Goal: Task Accomplishment & Management: Manage account settings

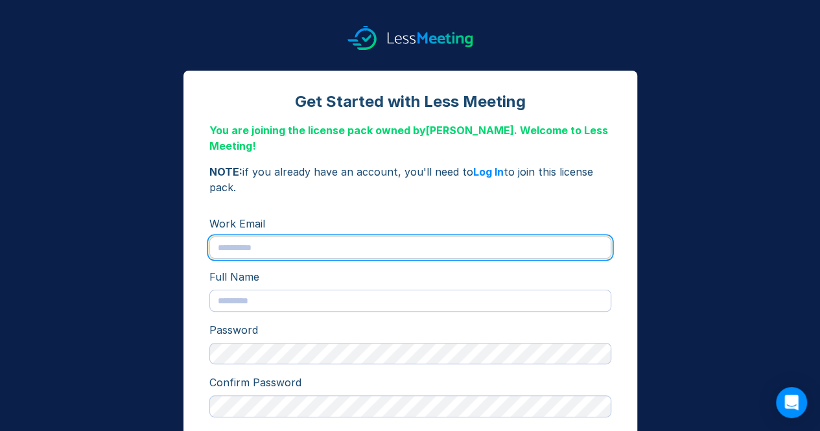
click at [392, 242] on input "text" at bounding box center [410, 248] width 402 height 22
click at [297, 242] on input "**********" at bounding box center [410, 248] width 402 height 22
type input "**********"
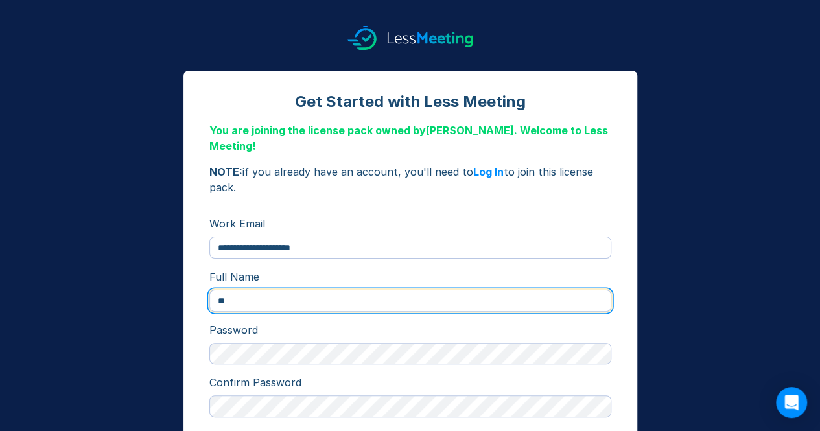
type input "*"
type input "**********"
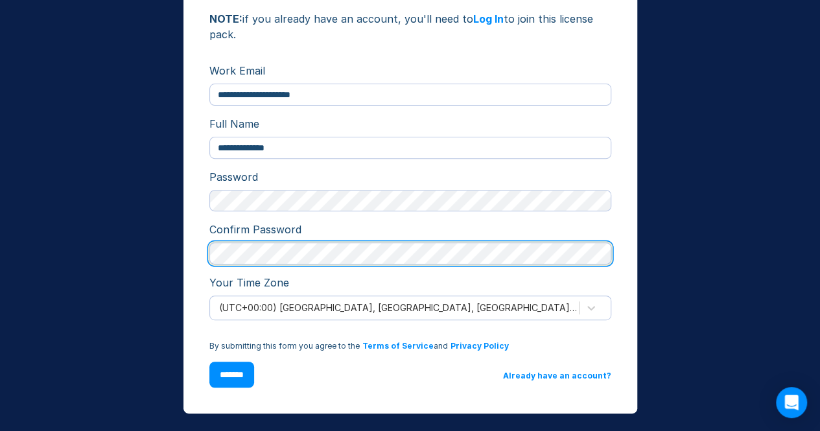
scroll to position [160, 0]
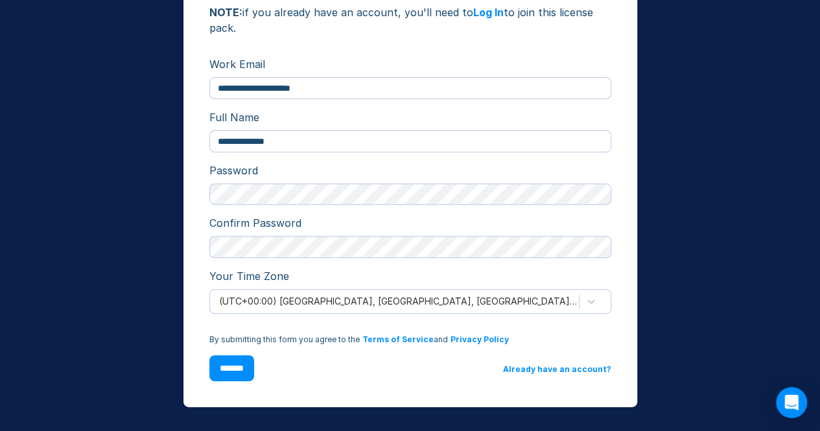
click at [254, 374] on input "*******" at bounding box center [231, 368] width 45 height 26
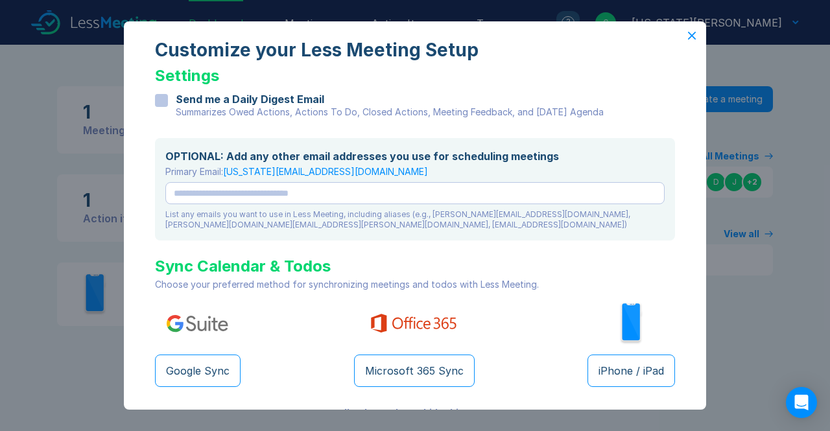
scroll to position [23, 0]
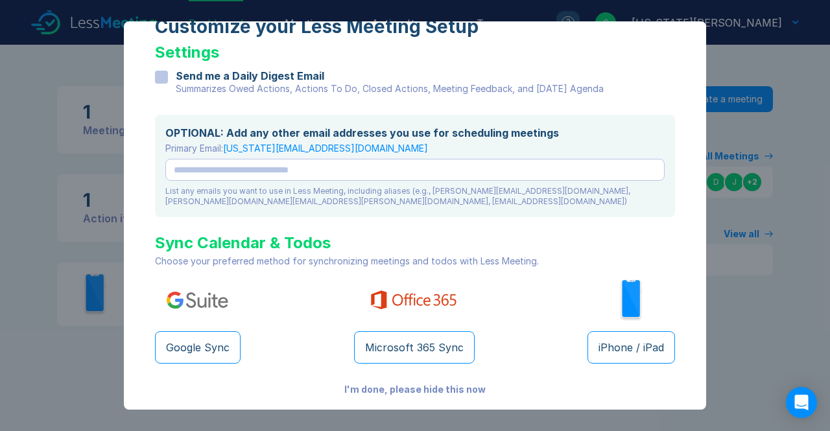
click at [396, 388] on div "I'm done, please hide this now" at bounding box center [415, 390] width 520 height 10
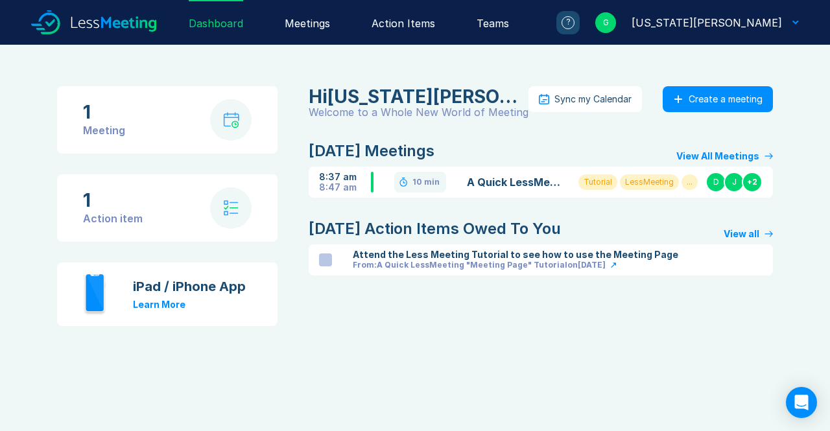
click at [534, 186] on link "A Quick LessMeeting "Meeting Page" Tutorial" at bounding box center [515, 182] width 96 height 16
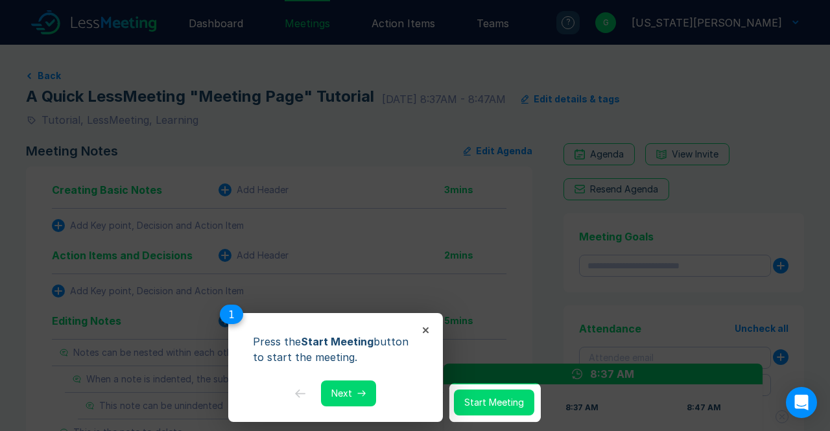
click at [346, 403] on button "Next" at bounding box center [348, 394] width 55 height 26
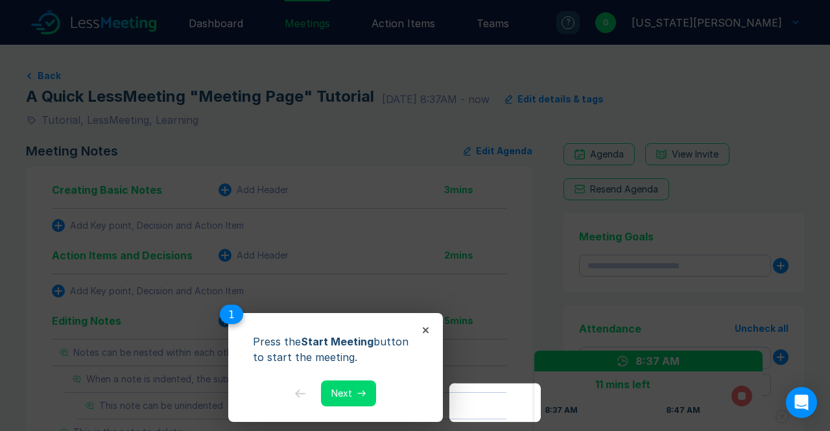
scroll to position [196, 0]
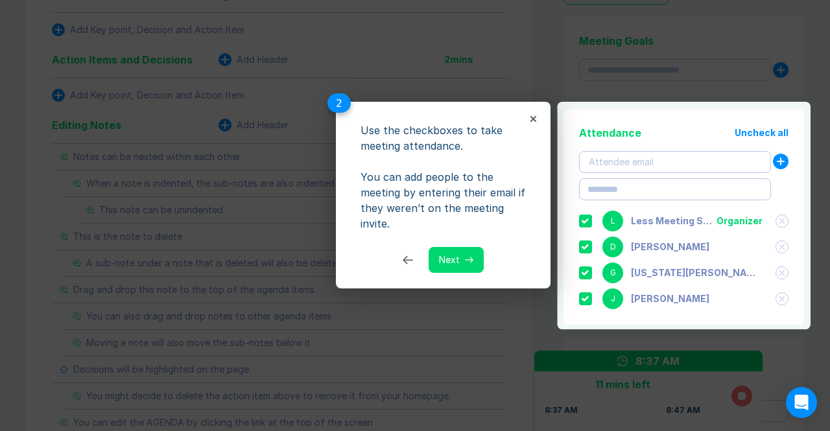
click at [471, 264] on button "Next" at bounding box center [456, 260] width 55 height 26
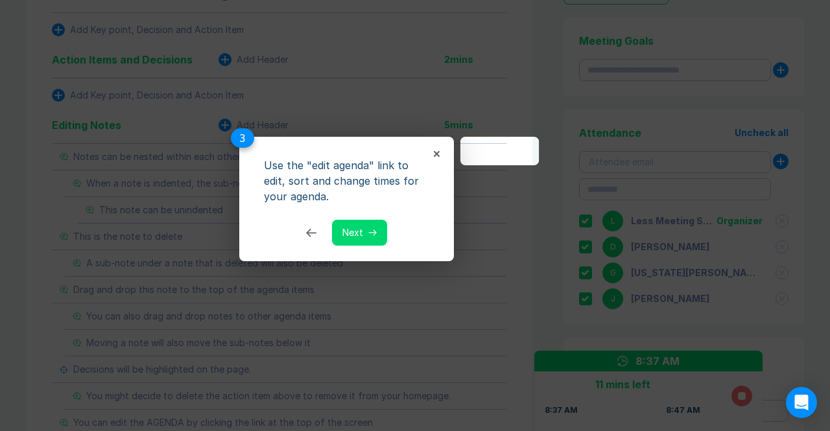
scroll to position [0, 0]
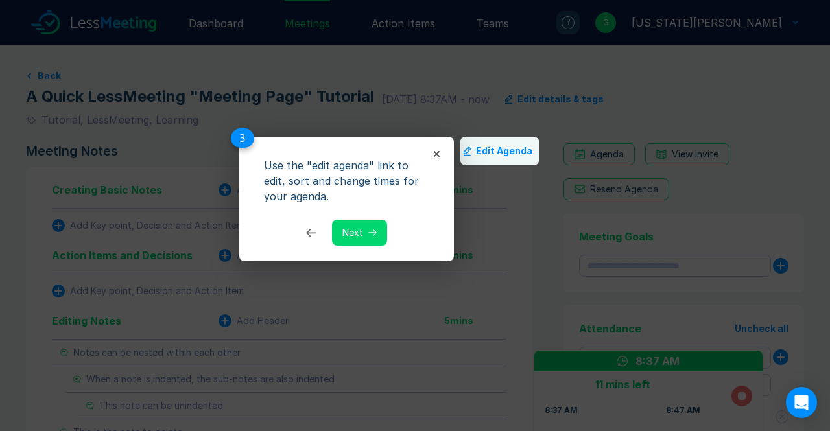
click at [366, 229] on button "Next" at bounding box center [359, 233] width 55 height 26
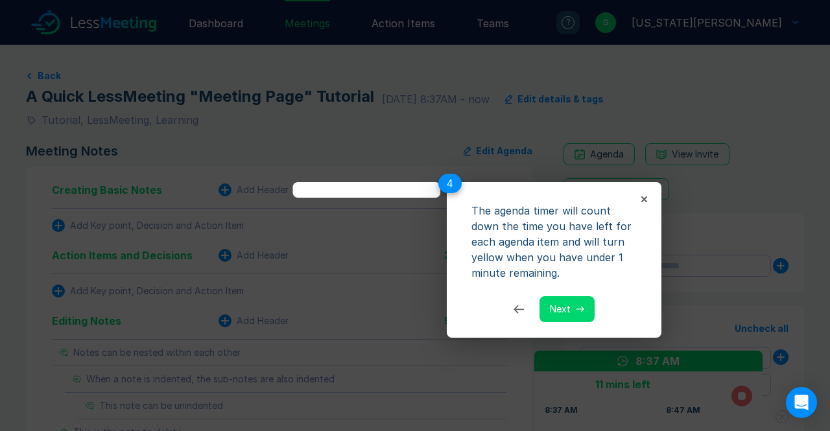
click at [571, 312] on button "Next" at bounding box center [566, 309] width 55 height 26
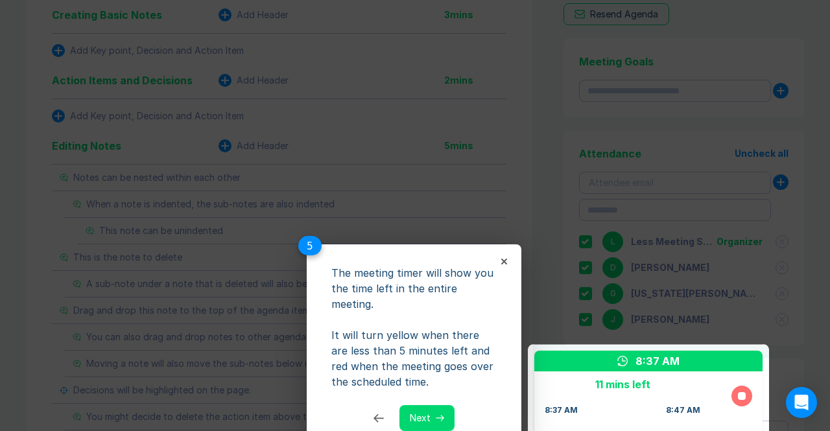
click at [434, 407] on button "Next" at bounding box center [426, 418] width 55 height 26
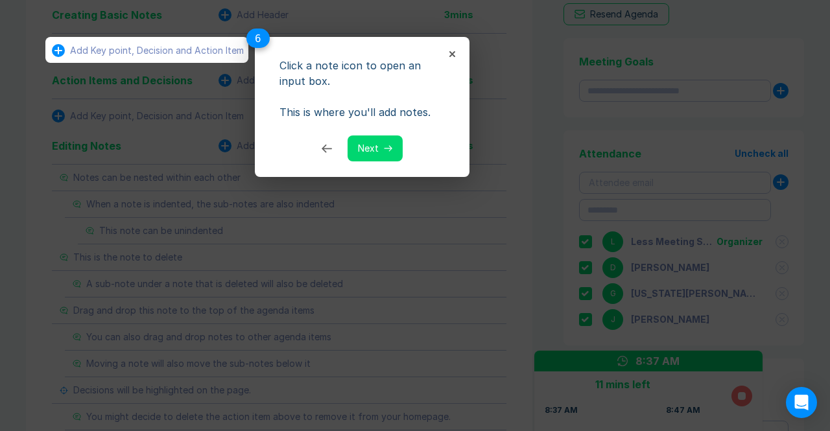
click at [373, 148] on button "Next" at bounding box center [375, 149] width 55 height 26
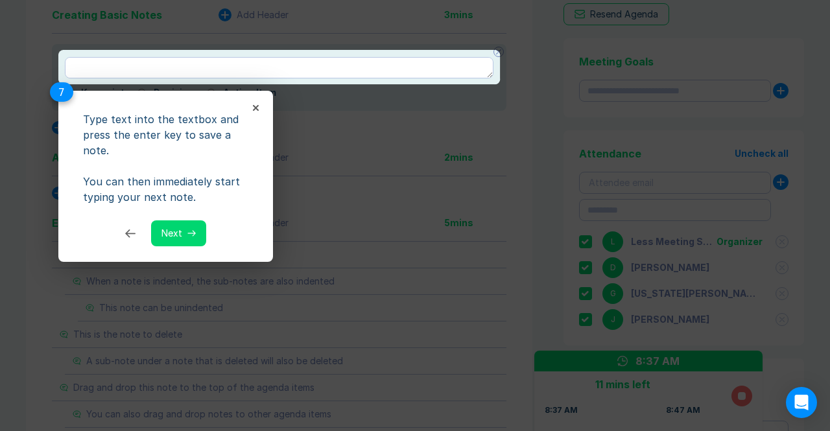
click at [187, 234] on icon at bounding box center [191, 233] width 8 height 6
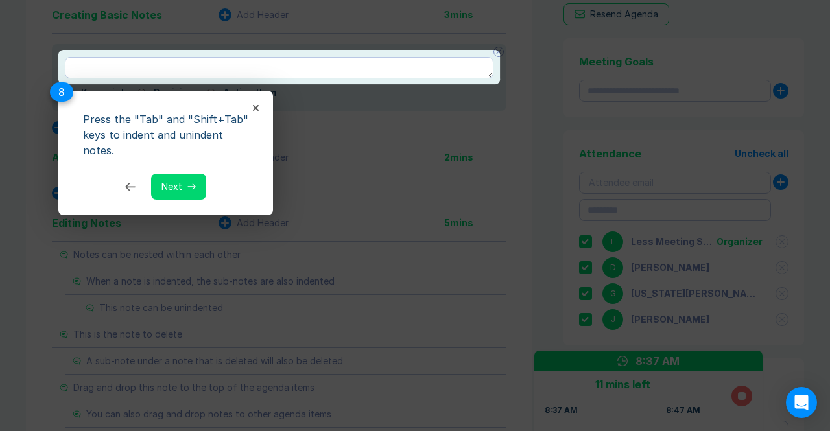
click at [189, 190] on button "Next" at bounding box center [178, 187] width 55 height 26
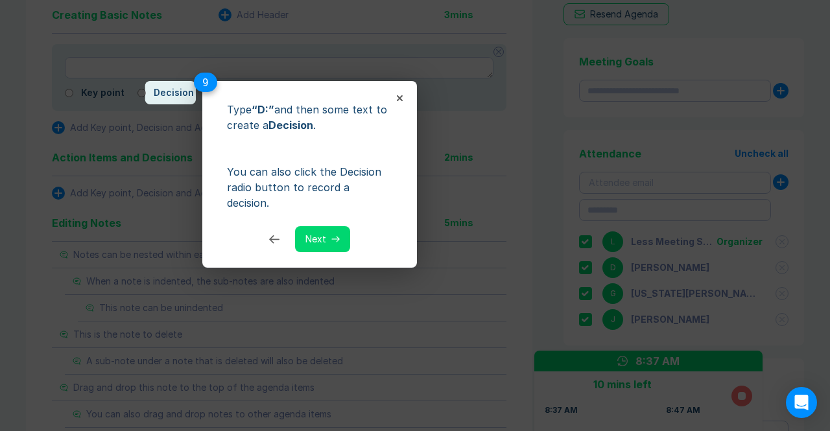
click at [311, 226] on button "Next" at bounding box center [322, 239] width 55 height 26
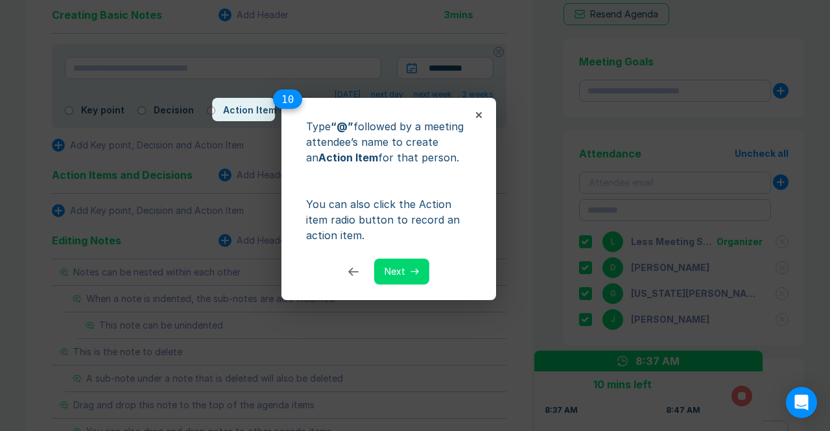
click at [393, 266] on button "Next" at bounding box center [401, 272] width 55 height 26
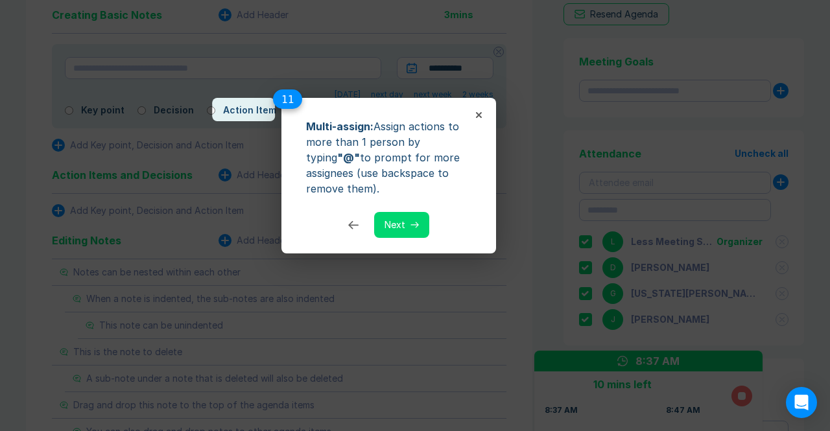
click at [402, 230] on button "Next" at bounding box center [401, 225] width 55 height 26
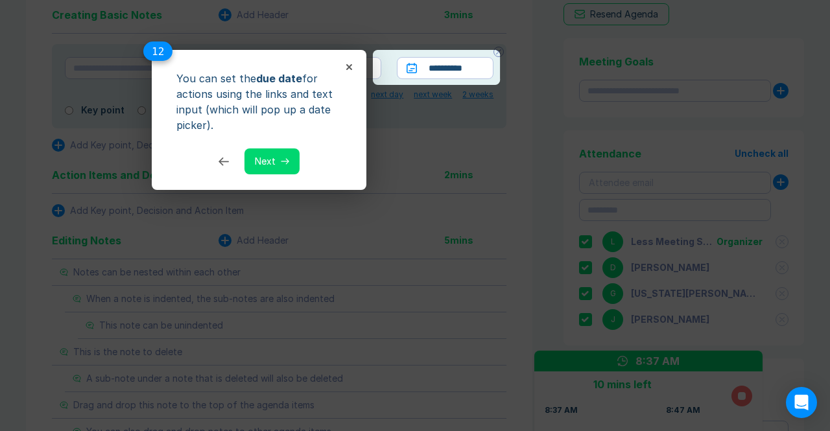
click at [284, 163] on icon at bounding box center [285, 161] width 8 height 6
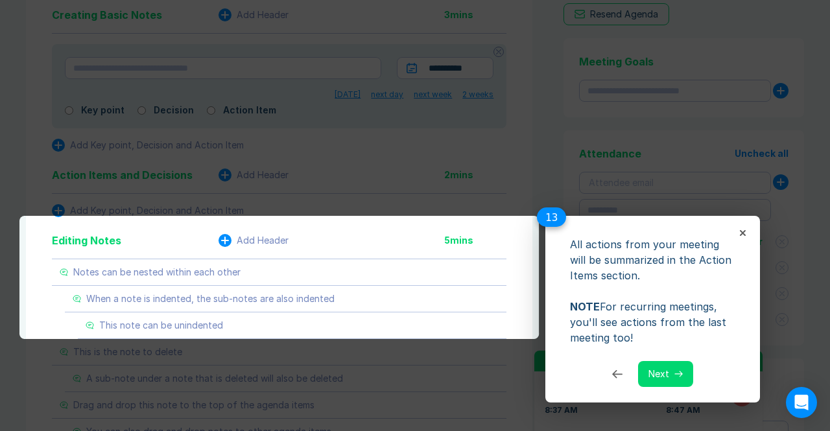
scroll to position [634, 0]
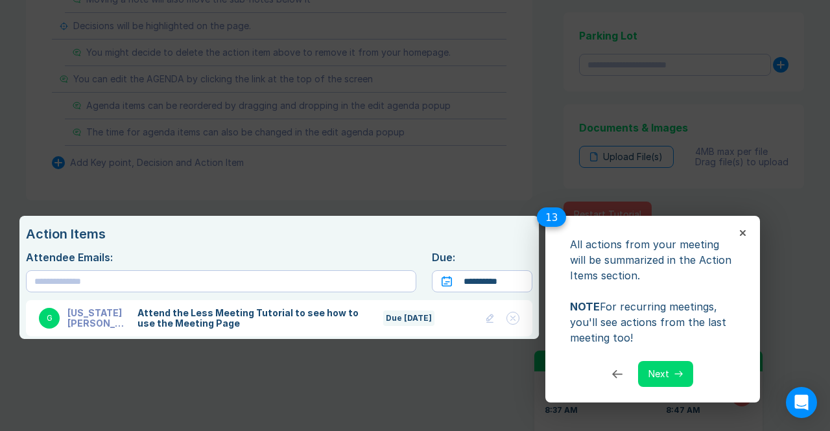
click at [657, 375] on button "Next" at bounding box center [665, 374] width 55 height 26
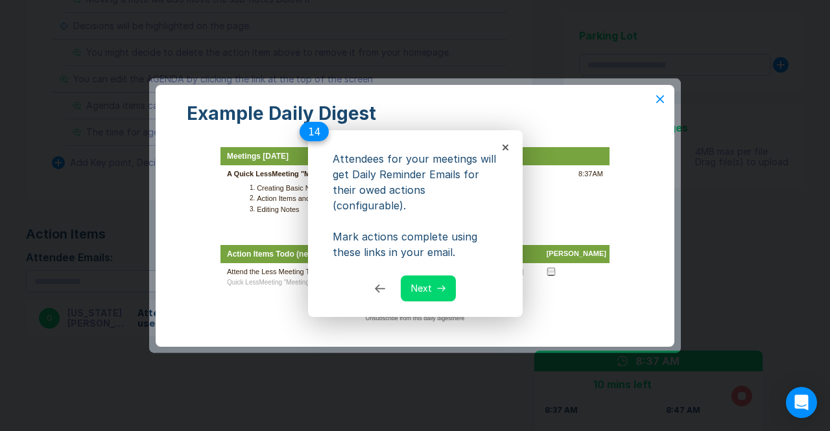
click at [427, 277] on button "Next" at bounding box center [428, 289] width 55 height 26
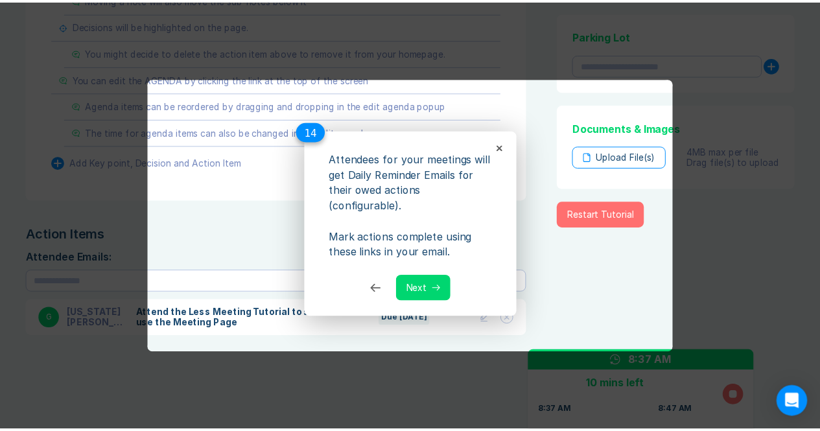
scroll to position [170, 0]
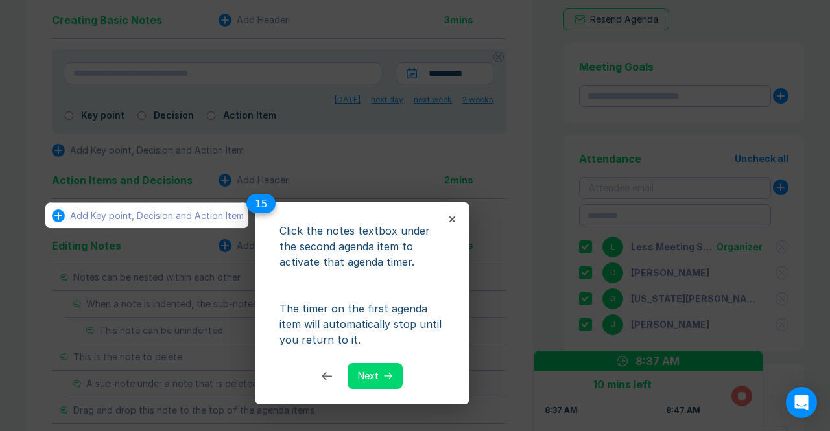
click at [370, 368] on button "Next" at bounding box center [375, 376] width 55 height 26
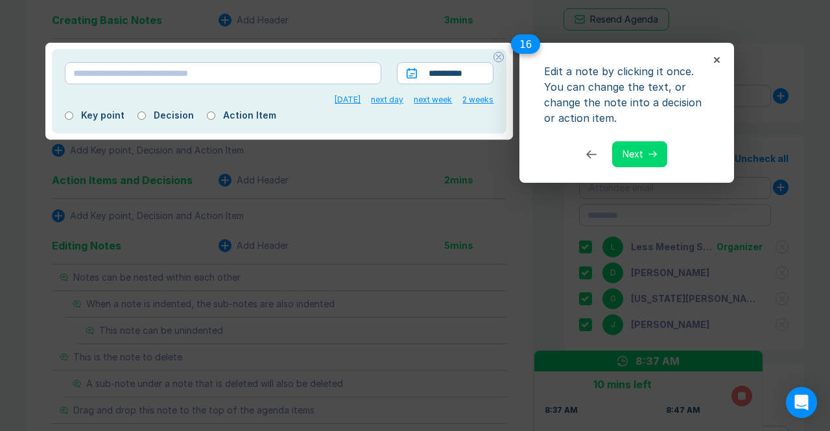
click at [655, 161] on button "Next" at bounding box center [639, 154] width 55 height 26
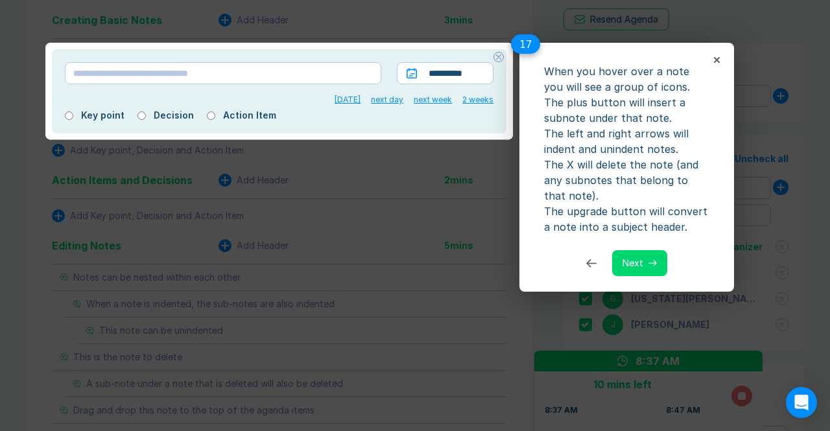
click at [643, 260] on button "Next" at bounding box center [639, 263] width 55 height 26
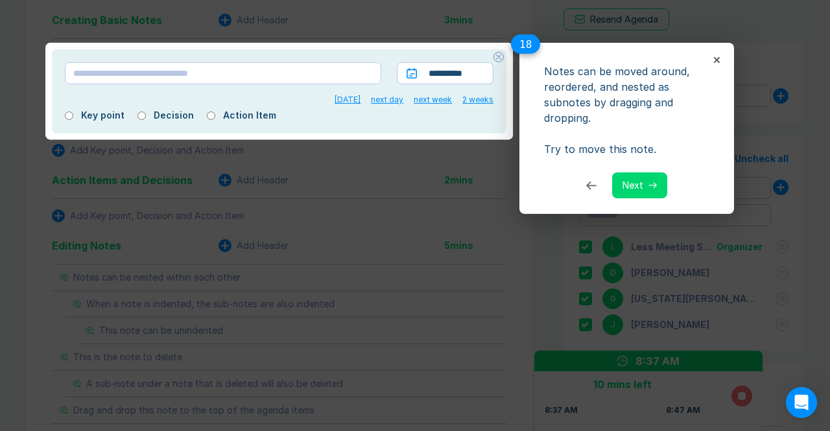
click at [647, 182] on button "Next" at bounding box center [639, 185] width 55 height 26
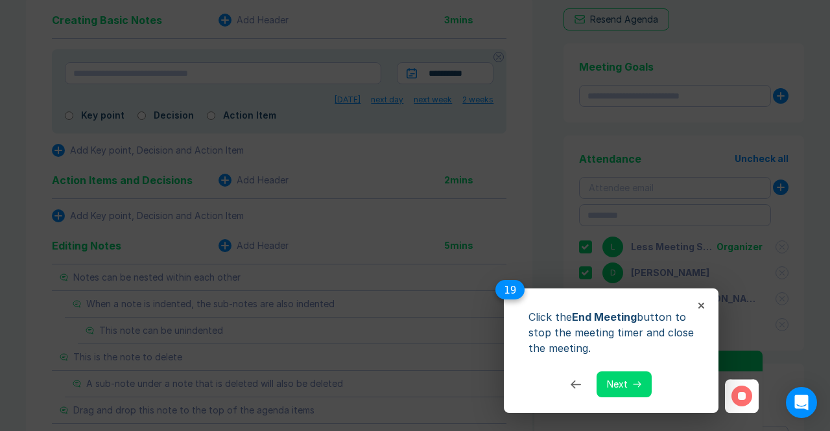
click at [620, 382] on button "Next" at bounding box center [624, 385] width 55 height 26
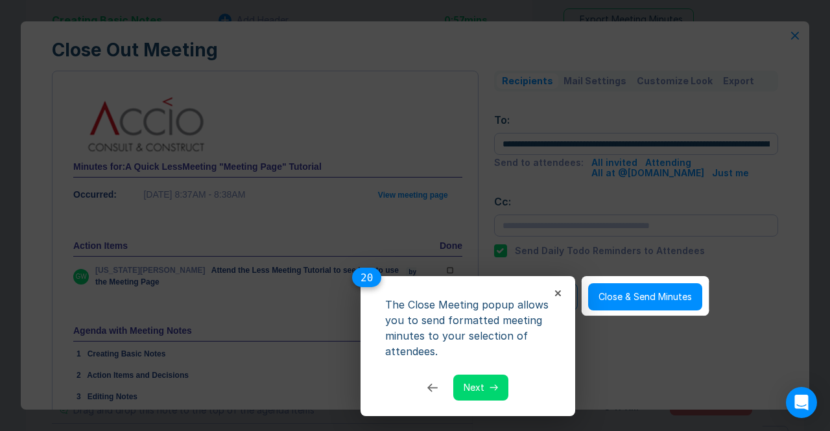
click at [486, 383] on button "Next" at bounding box center [480, 388] width 55 height 26
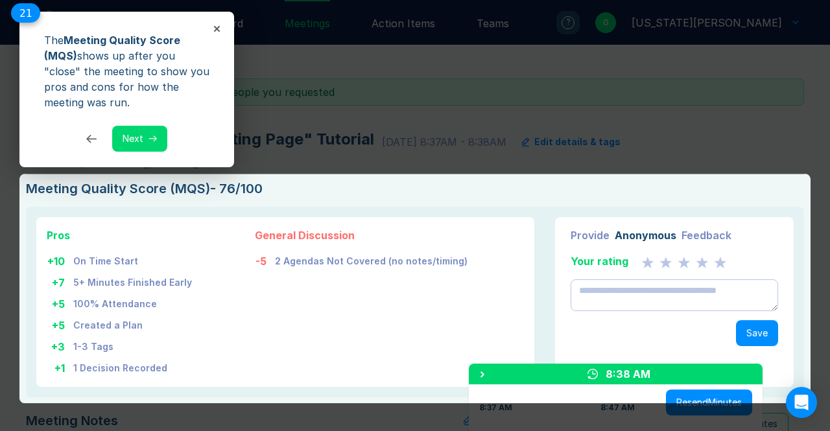
click at [156, 139] on icon at bounding box center [152, 139] width 8 height 6
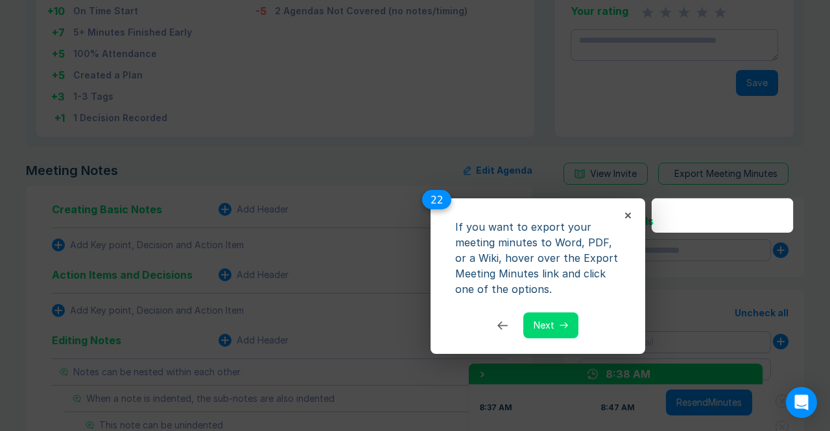
scroll to position [165, 0]
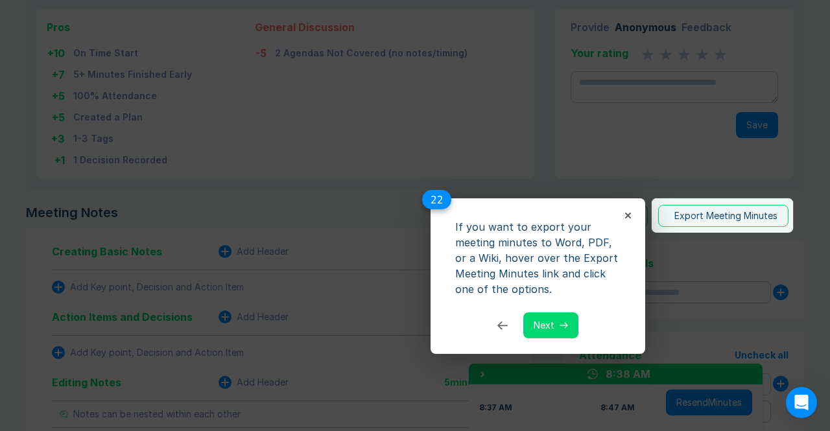
click at [543, 319] on button "Next" at bounding box center [550, 326] width 55 height 26
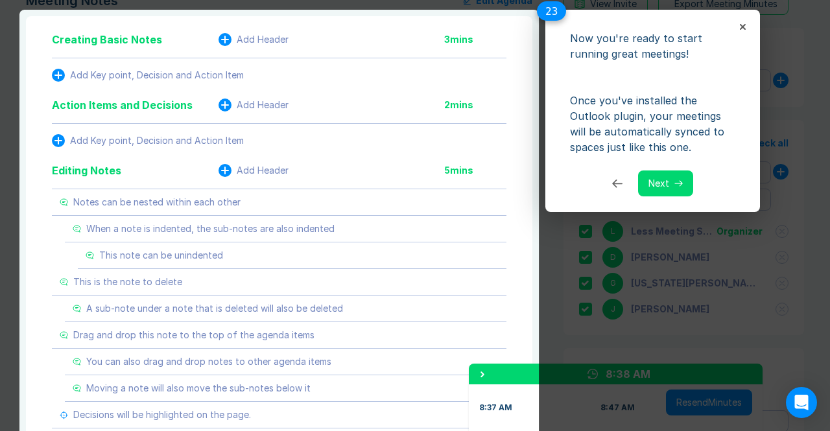
click at [665, 182] on button "Next" at bounding box center [665, 184] width 55 height 26
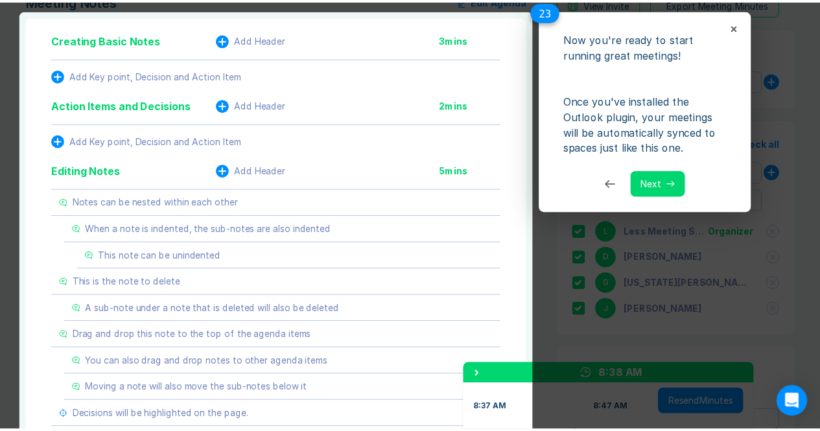
scroll to position [766, 0]
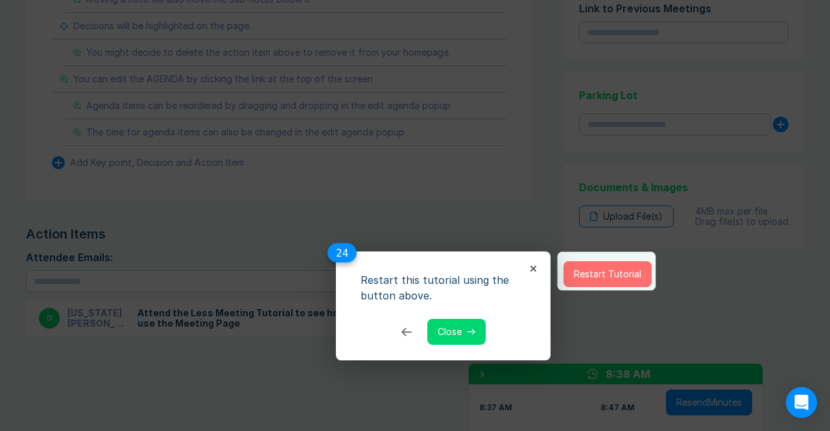
click at [445, 326] on button "Close" at bounding box center [456, 332] width 58 height 26
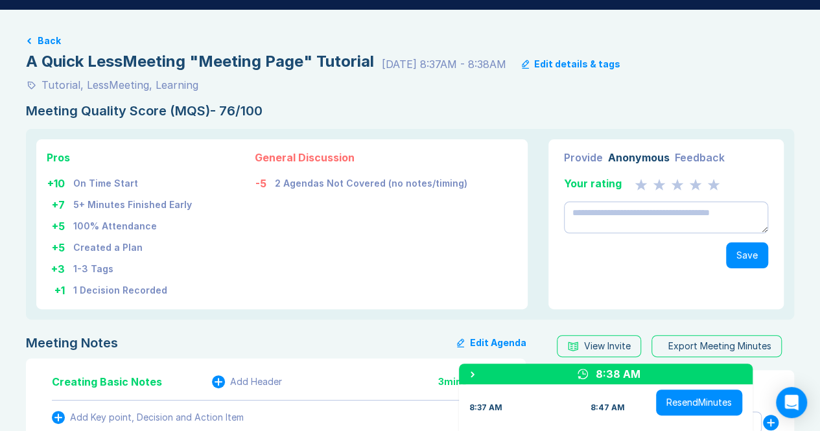
scroll to position [0, 0]
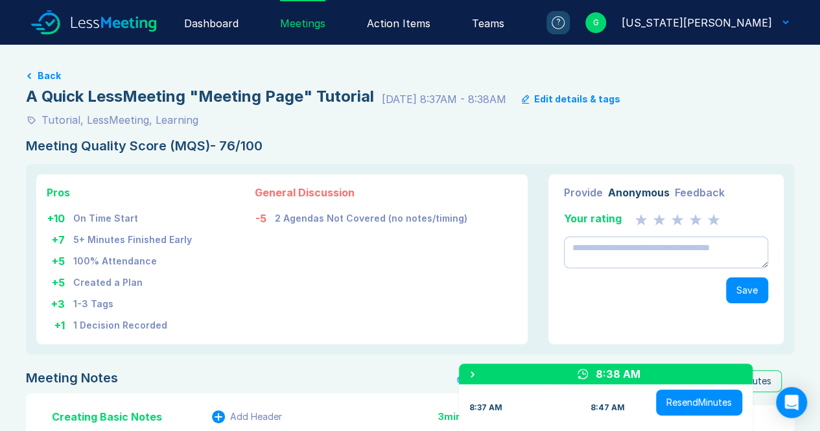
click at [41, 78] on button "Back" at bounding box center [49, 76] width 23 height 10
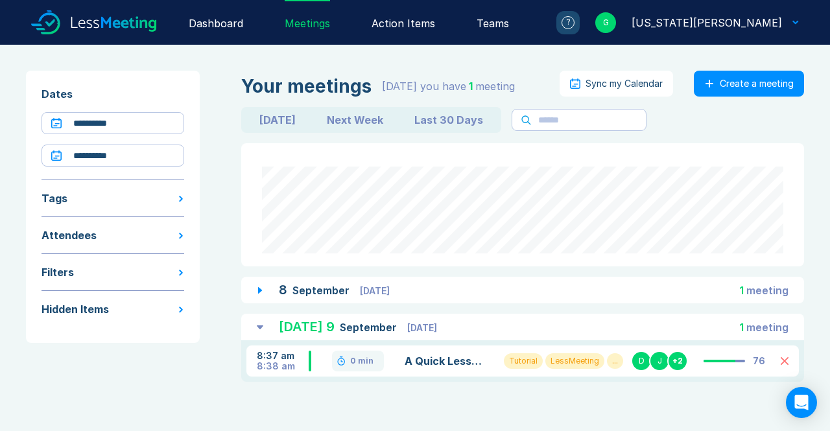
click at [790, 24] on div "G [US_STATE][PERSON_NAME]" at bounding box center [689, 22] width 219 height 21
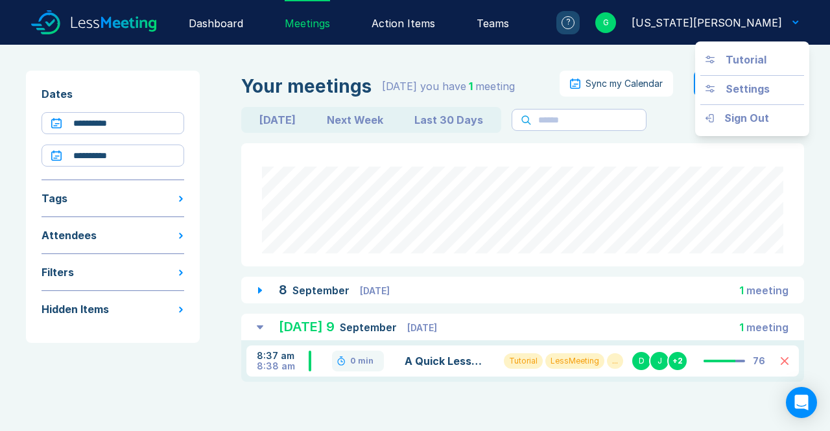
click at [616, 21] on div "G" at bounding box center [605, 22] width 21 height 21
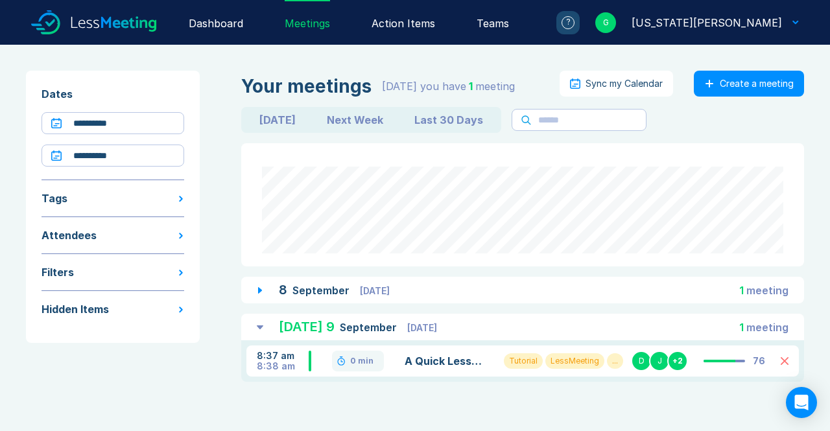
click at [616, 21] on div "G" at bounding box center [605, 22] width 21 height 21
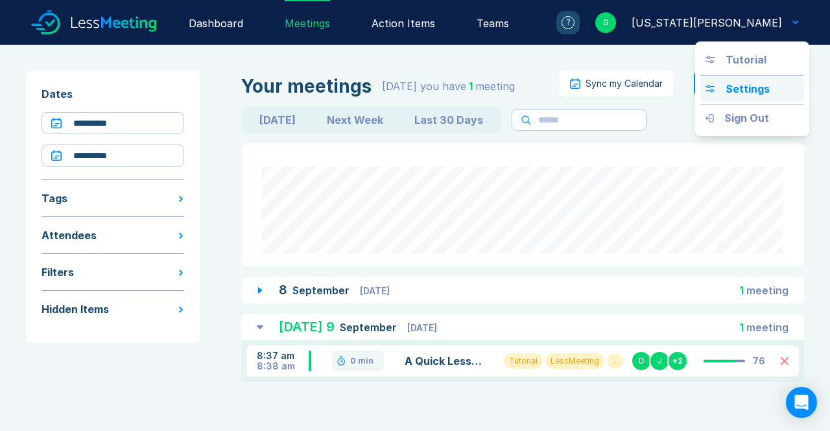
click at [742, 87] on div "Settings" at bounding box center [748, 89] width 44 height 16
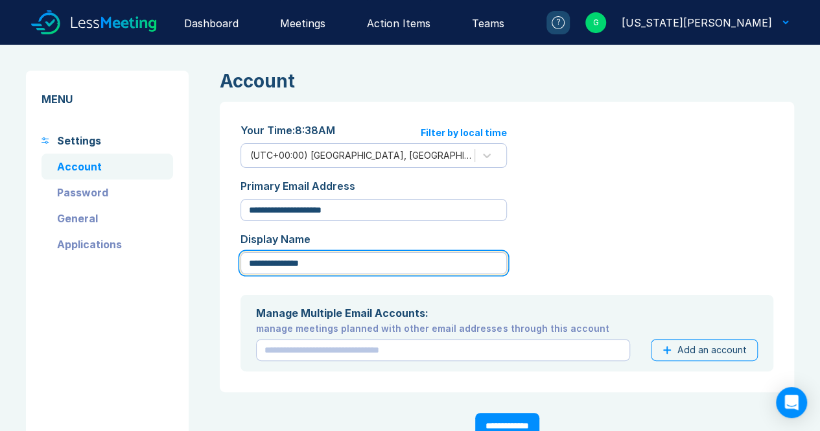
click at [398, 255] on input "**********" at bounding box center [374, 263] width 266 height 22
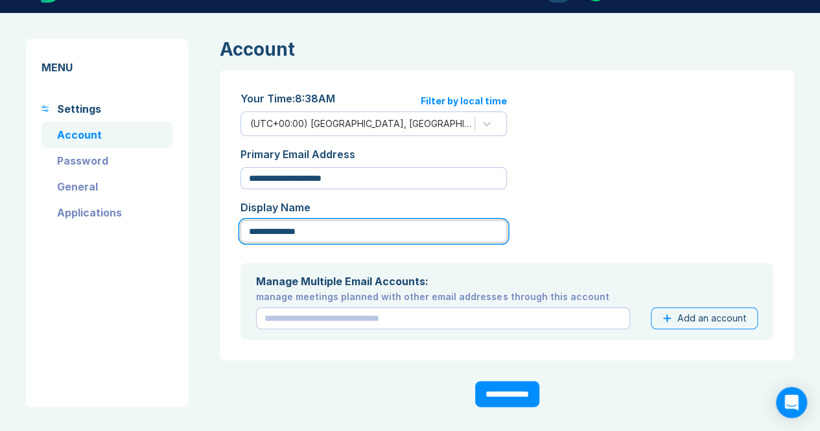
type input "**********"
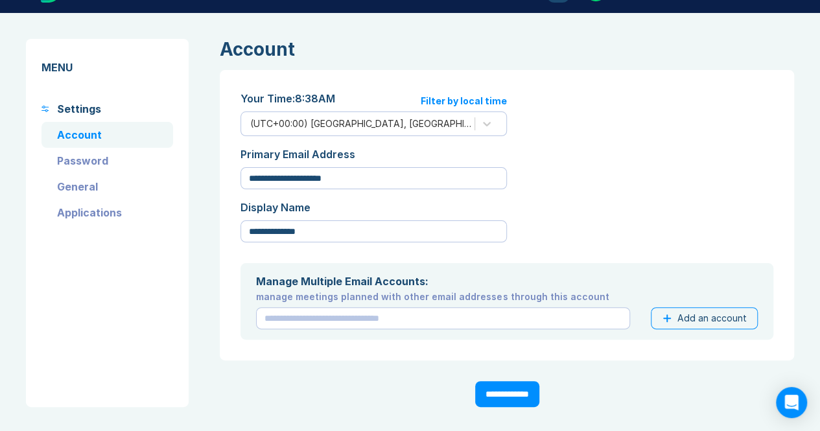
click at [517, 396] on input "**********" at bounding box center [507, 394] width 64 height 26
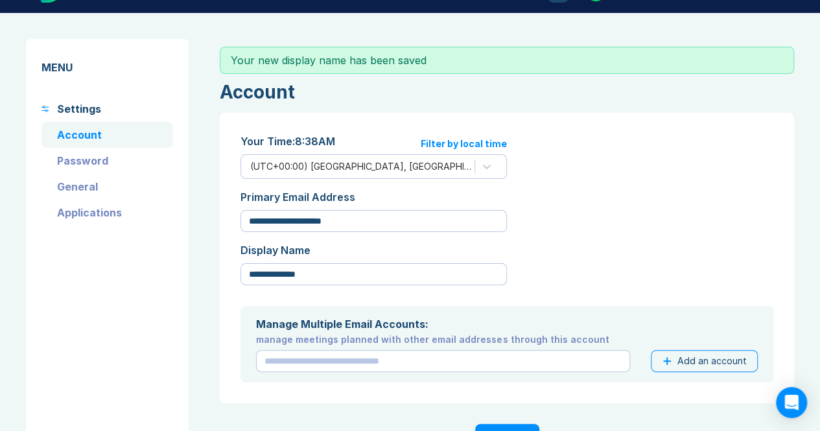
scroll to position [0, 0]
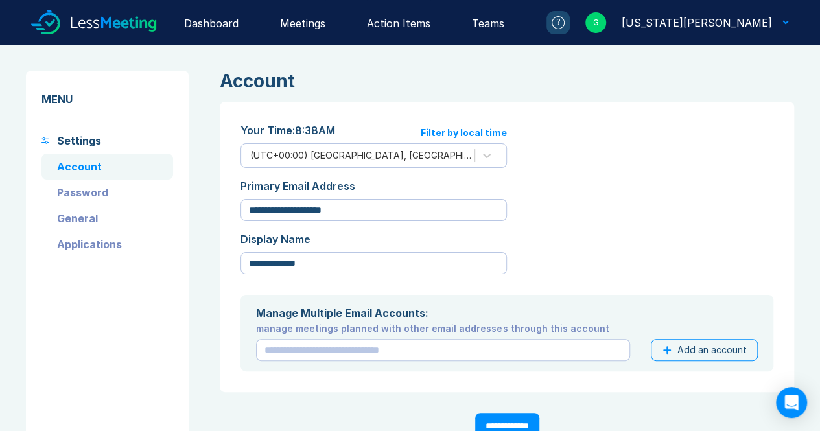
click at [239, 24] on div "Dashboard" at bounding box center [211, 22] width 54 height 45
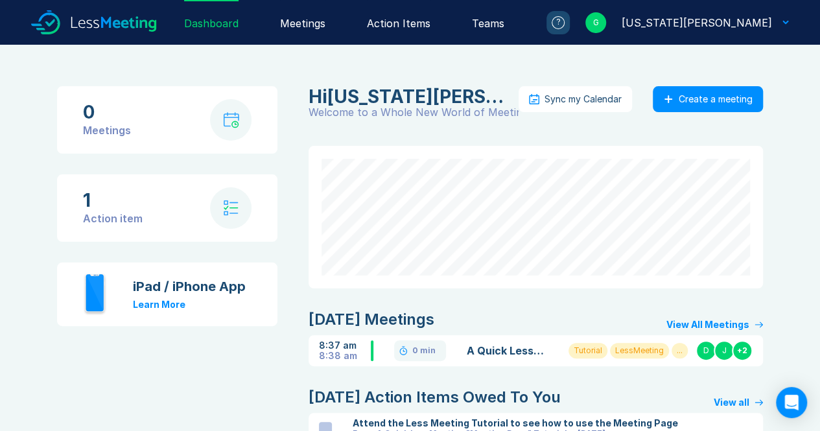
click at [326, 29] on div "Meetings" at bounding box center [302, 22] width 45 height 45
